Goal: Find specific page/section: Find specific page/section

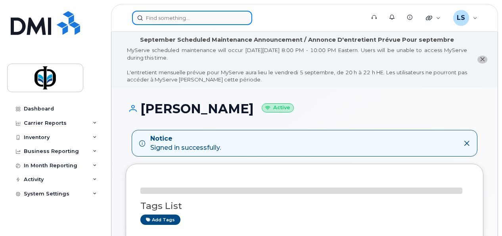
drag, startPoint x: 0, startPoint y: 0, endPoint x: 191, endPoint y: 15, distance: 191.8
click at [191, 15] on input at bounding box center [192, 18] width 120 height 14
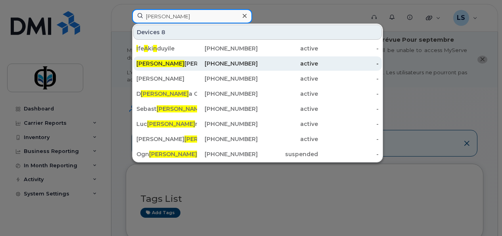
type input "ian"
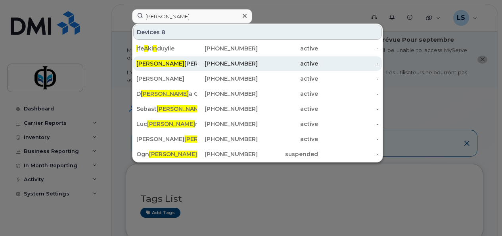
click at [190, 63] on div "Ian Macneil" at bounding box center [166, 64] width 61 height 8
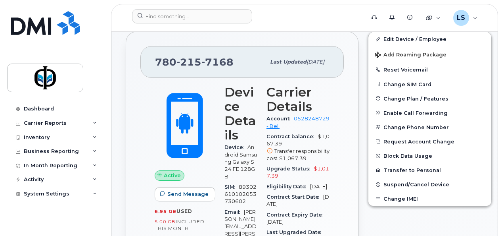
scroll to position [212, 0]
